Goal: Information Seeking & Learning: Learn about a topic

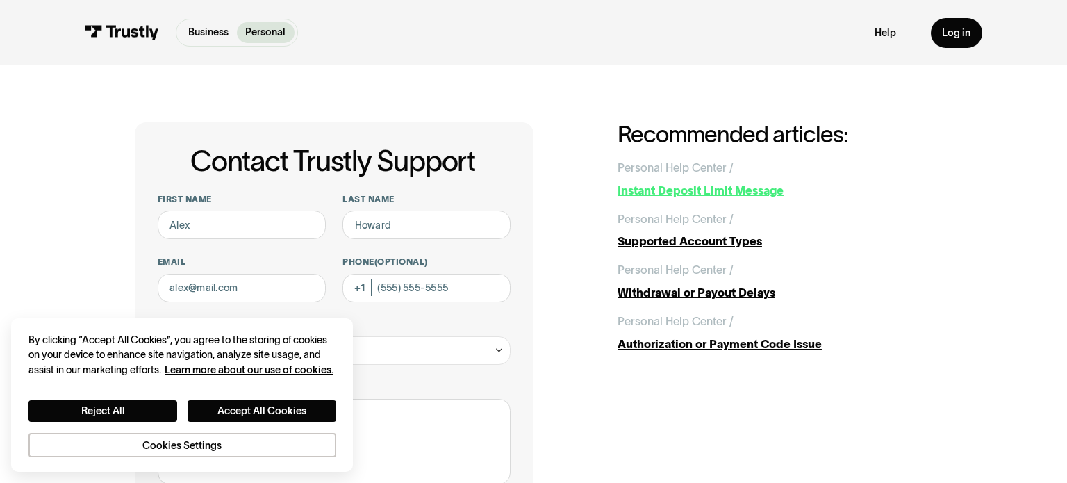
click at [641, 172] on div "Personal Help Center /" at bounding box center [676, 167] width 116 height 17
